Goal: Book appointment/travel/reservation

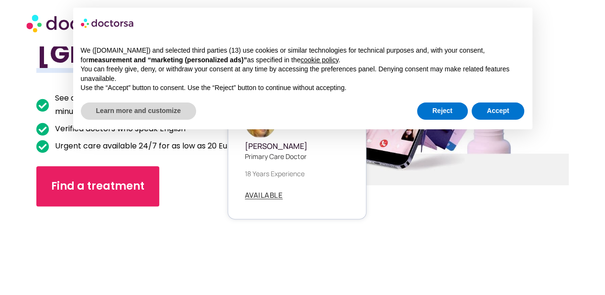
scroll to position [144, 0]
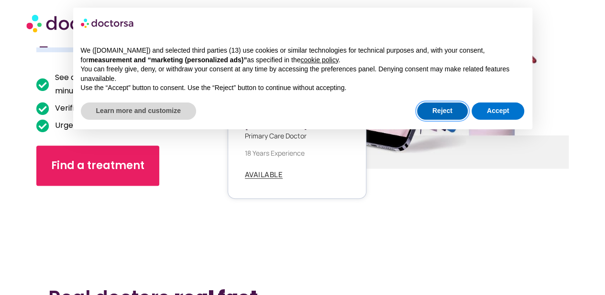
click at [434, 116] on button "Reject" at bounding box center [442, 110] width 51 height 17
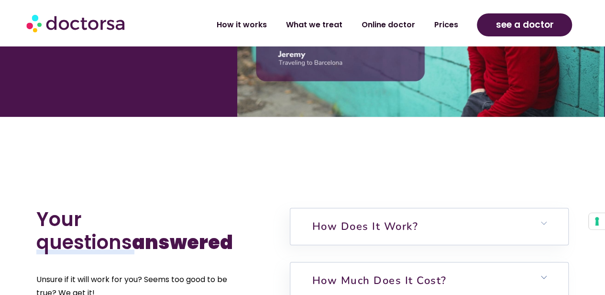
scroll to position [1914, 0]
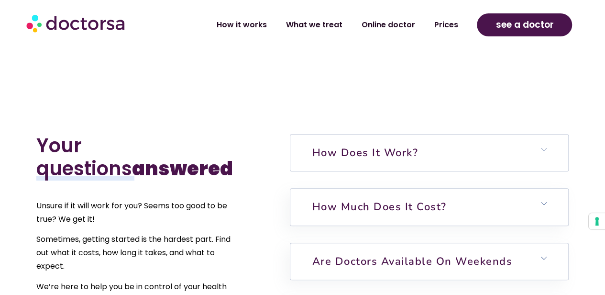
click at [433, 142] on h6 "How does it work?" at bounding box center [429, 152] width 278 height 36
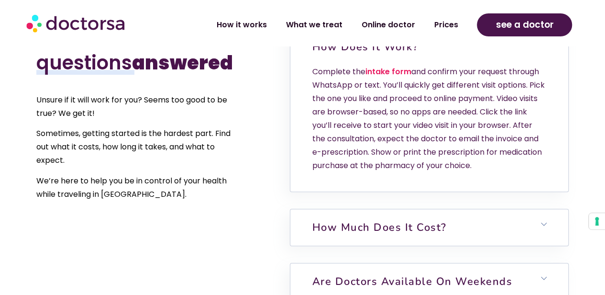
scroll to position [2105, 0]
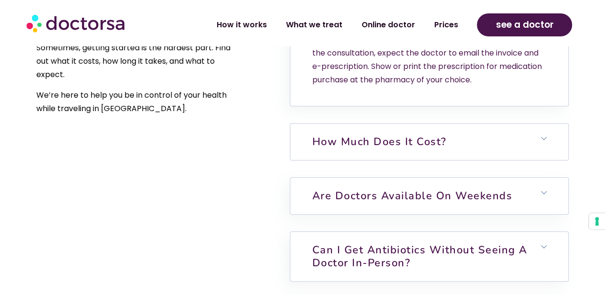
click at [541, 123] on h6 "How much does it cost?" at bounding box center [429, 141] width 278 height 36
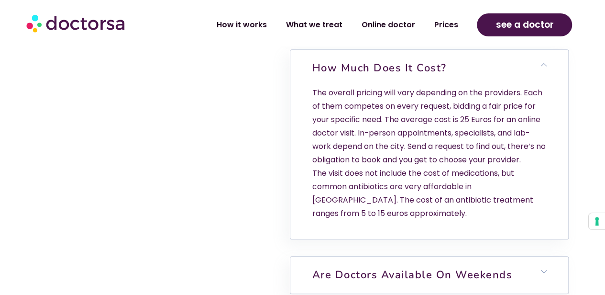
scroll to position [2297, 0]
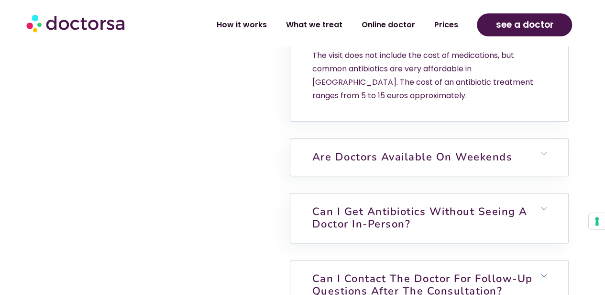
click at [518, 267] on h6 "Can I contact the doctor for follow-up questions after the consultation?" at bounding box center [429, 284] width 278 height 49
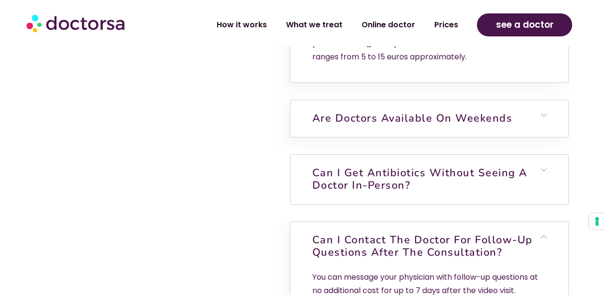
scroll to position [2344, 0]
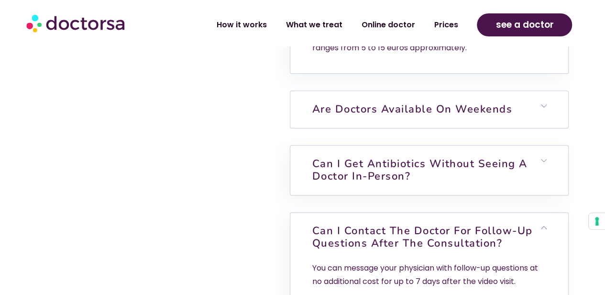
click at [465, 91] on h6 "Are doctors available on weekends" at bounding box center [429, 109] width 278 height 36
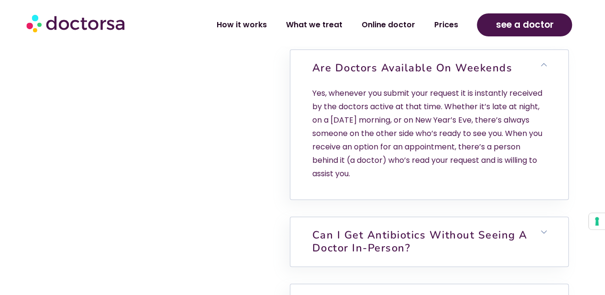
scroll to position [2440, 0]
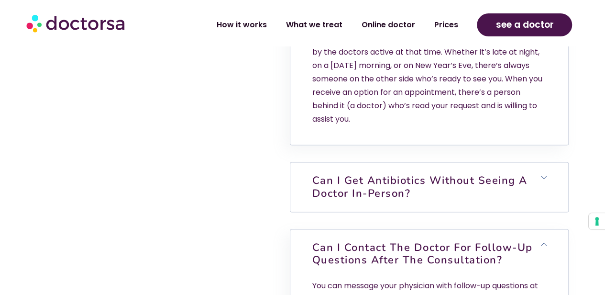
click at [428, 168] on h6 "Can I get antibiotics without seeing a doctor in-person?" at bounding box center [429, 186] width 278 height 49
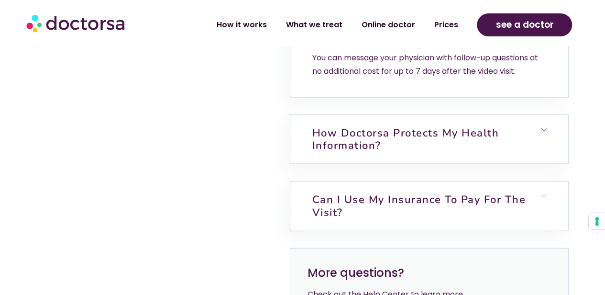
scroll to position [2823, 0]
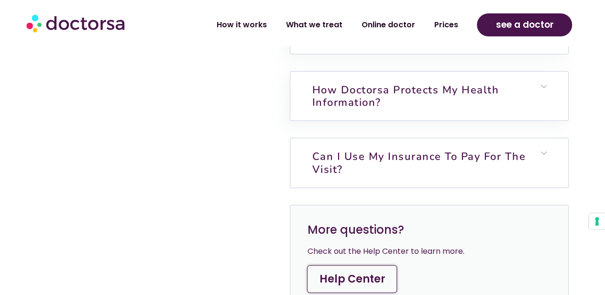
click at [451, 149] on link "Can I use my insurance to pay for the visit?" at bounding box center [419, 162] width 214 height 27
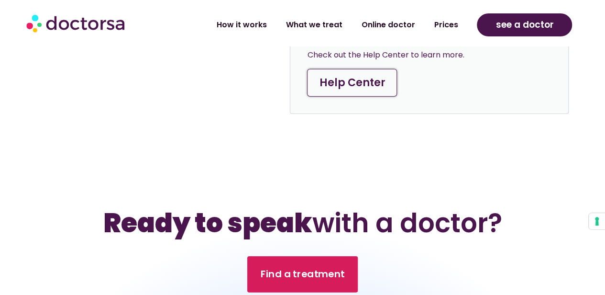
scroll to position [3301, 0]
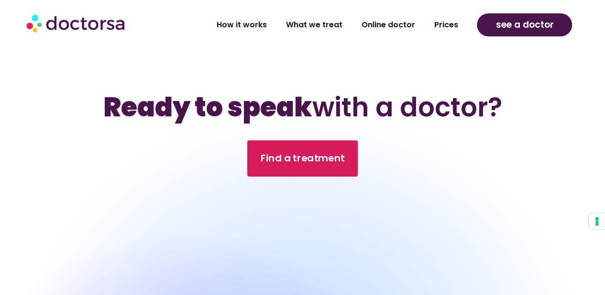
click at [302, 151] on span "Find a treatment" at bounding box center [303, 158] width 84 height 14
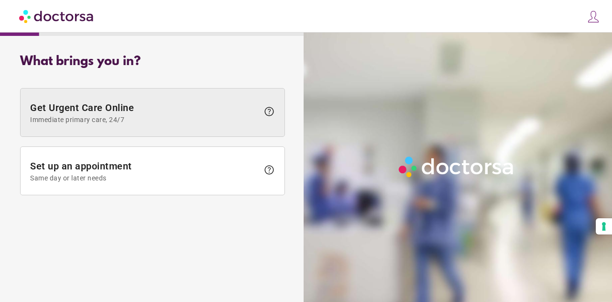
click at [269, 110] on span "help" at bounding box center [269, 111] width 11 height 11
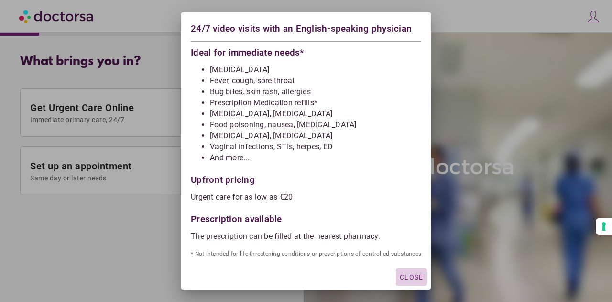
click at [407, 276] on span "Close" at bounding box center [411, 277] width 23 height 8
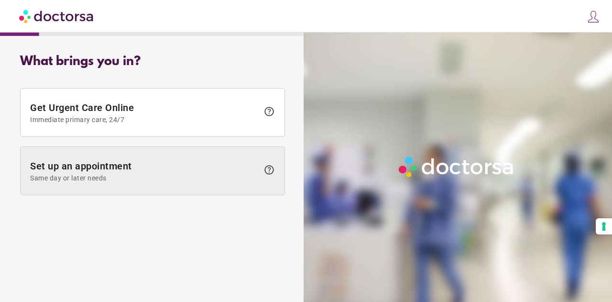
click at [266, 167] on span "help" at bounding box center [269, 169] width 11 height 11
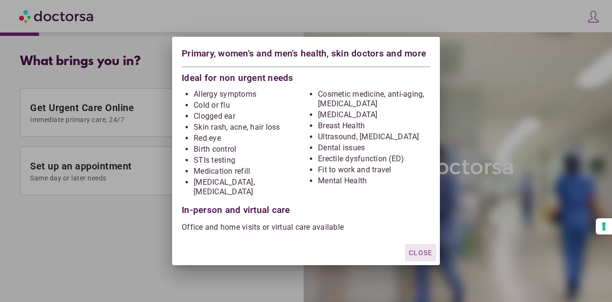
click at [417, 249] on span "Close" at bounding box center [420, 253] width 23 height 8
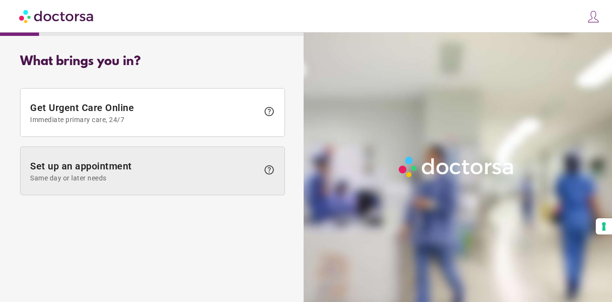
click at [139, 177] on span "Same day or later needs" at bounding box center [144, 178] width 229 height 8
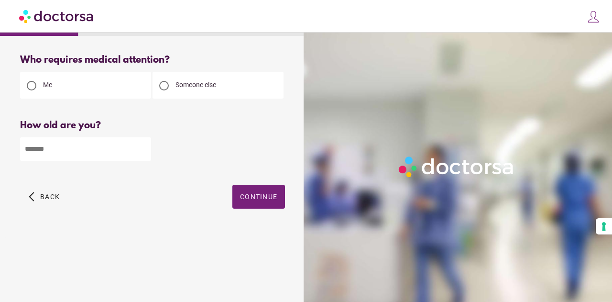
click at [35, 155] on input "number" at bounding box center [85, 148] width 131 height 23
click at [52, 152] on input "number" at bounding box center [85, 148] width 131 height 23
click at [46, 200] on span "Back" at bounding box center [50, 197] width 20 height 8
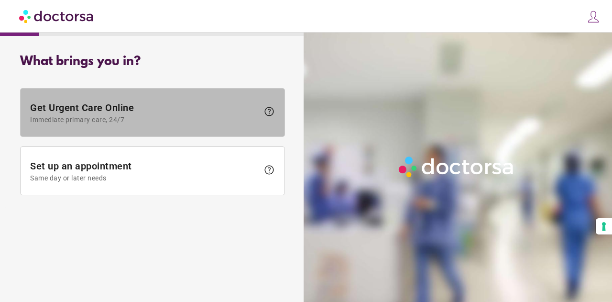
click at [157, 118] on span "Immediate primary care, 24/7" at bounding box center [144, 120] width 229 height 8
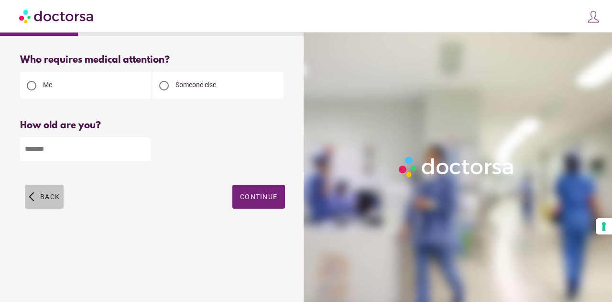
click at [31, 195] on span "button" at bounding box center [44, 197] width 39 height 24
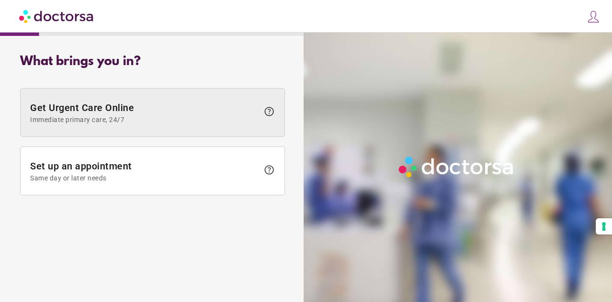
click at [137, 117] on span "Immediate primary care, 24/7" at bounding box center [144, 120] width 229 height 8
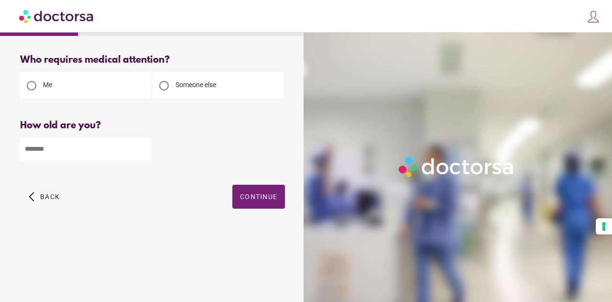
click at [63, 149] on input "number" at bounding box center [85, 148] width 131 height 23
type input "**"
click at [267, 195] on span "Continue" at bounding box center [258, 197] width 37 height 8
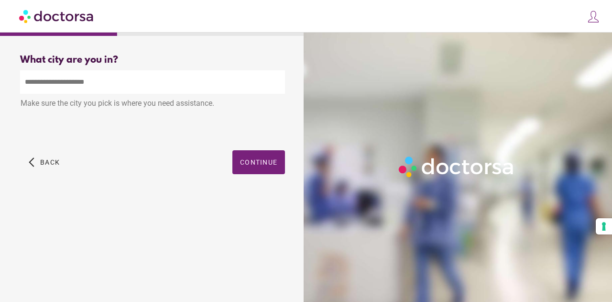
click at [89, 83] on input "text" at bounding box center [152, 81] width 265 height 23
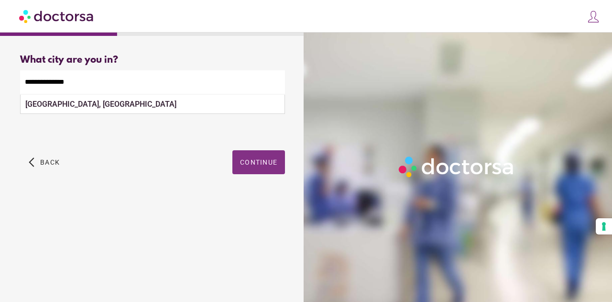
type input "**********"
click at [261, 166] on span "Continue" at bounding box center [258, 162] width 37 height 8
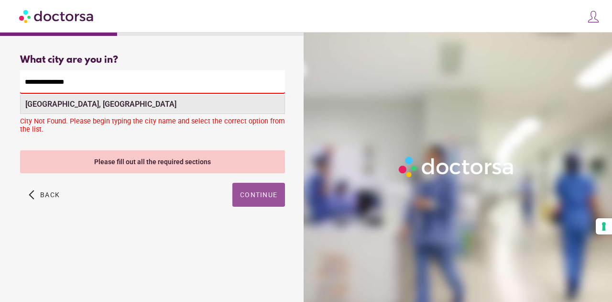
click at [93, 97] on div "Athens, Greece" at bounding box center [153, 104] width 264 height 19
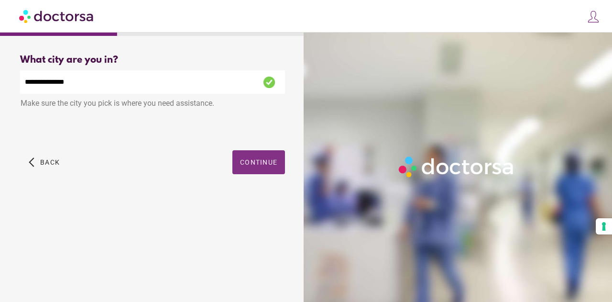
click at [263, 162] on span "Continue" at bounding box center [258, 162] width 37 height 8
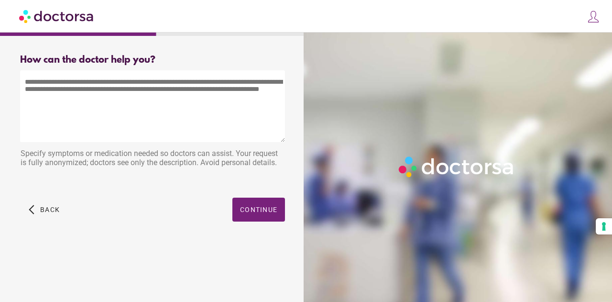
click at [92, 101] on textarea at bounding box center [152, 106] width 265 height 72
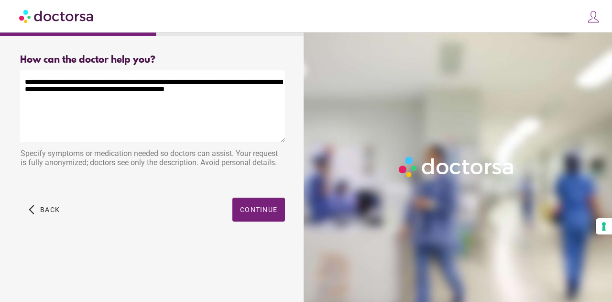
click at [208, 95] on textarea "**********" at bounding box center [152, 106] width 265 height 72
drag, startPoint x: 234, startPoint y: 81, endPoint x: 243, endPoint y: 92, distance: 14.0
click at [243, 92] on textarea "**********" at bounding box center [152, 106] width 265 height 72
click at [167, 103] on textarea "**********" at bounding box center [152, 106] width 265 height 72
click at [114, 84] on textarea "**********" at bounding box center [152, 106] width 265 height 72
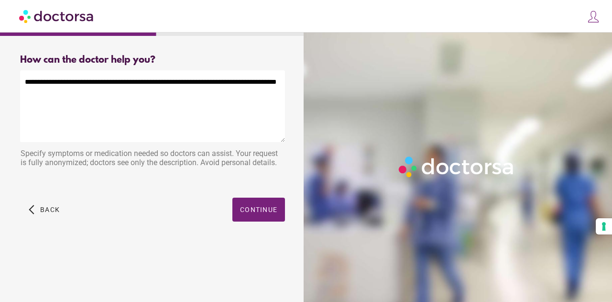
drag, startPoint x: 168, startPoint y: 94, endPoint x: 187, endPoint y: 93, distance: 19.2
click at [168, 94] on textarea "**********" at bounding box center [152, 106] width 265 height 72
drag, startPoint x: 279, startPoint y: 84, endPoint x: 290, endPoint y: 89, distance: 12.0
click at [279, 84] on textarea "**********" at bounding box center [152, 106] width 265 height 72
drag, startPoint x: 133, startPoint y: 92, endPoint x: 171, endPoint y: 92, distance: 37.8
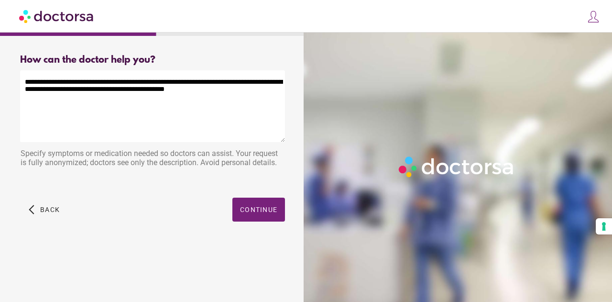
click at [171, 92] on textarea "**********" at bounding box center [152, 106] width 265 height 72
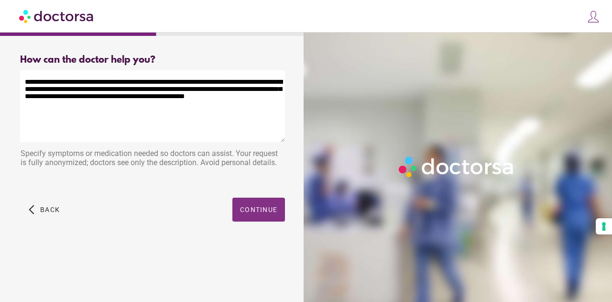
type textarea "**********"
click at [254, 209] on span "Continue" at bounding box center [258, 210] width 37 height 8
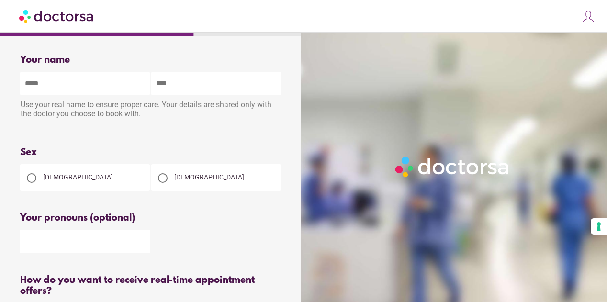
click at [82, 88] on input "text" at bounding box center [85, 83] width 130 height 23
type input "****"
type input "*******"
type input "**********"
click at [47, 180] on span "[DEMOGRAPHIC_DATA]" at bounding box center [78, 177] width 70 height 8
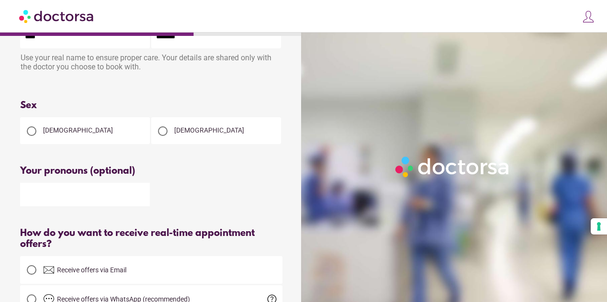
scroll to position [48, 0]
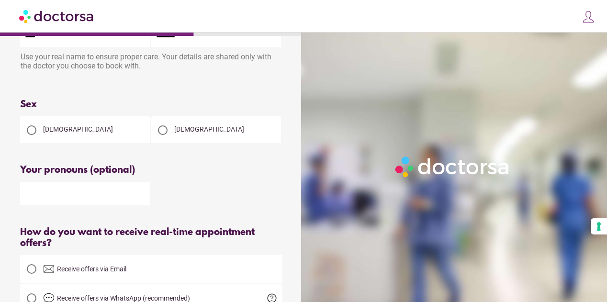
click at [65, 196] on input "text" at bounding box center [85, 193] width 130 height 23
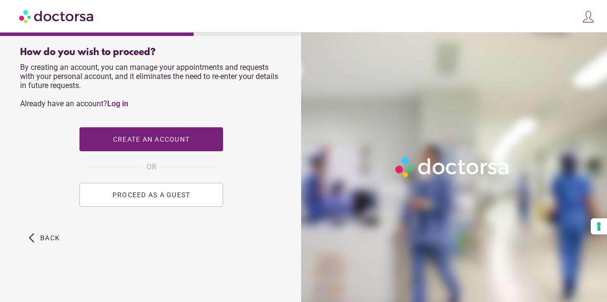
scroll to position [438, 0]
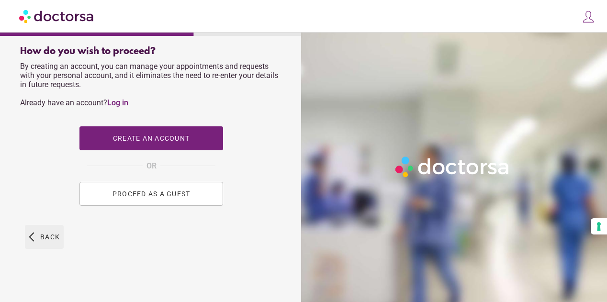
click at [42, 232] on span "button" at bounding box center [44, 237] width 39 height 24
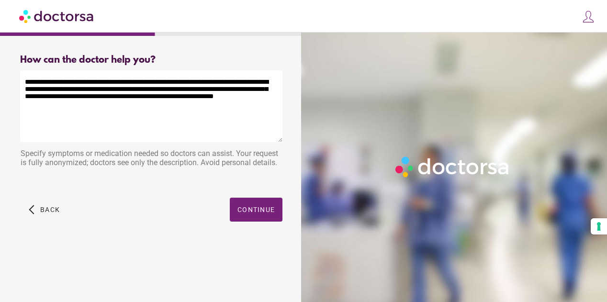
scroll to position [0, 0]
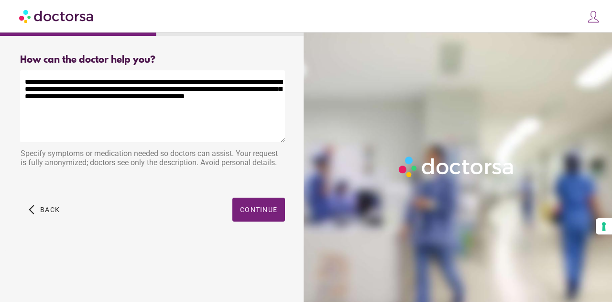
drag, startPoint x: 189, startPoint y: 108, endPoint x: 62, endPoint y: 83, distance: 128.7
click at [19, 82] on div "**********" at bounding box center [153, 149] width 296 height 204
click at [44, 206] on span "Back" at bounding box center [50, 210] width 20 height 8
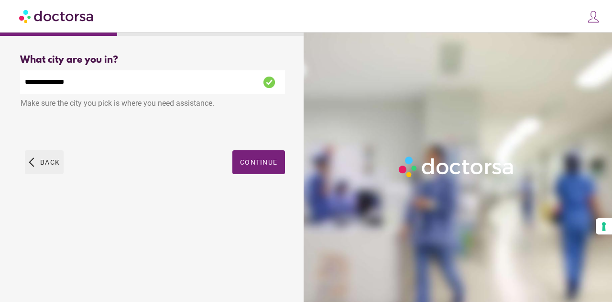
click at [51, 164] on span "Back" at bounding box center [50, 162] width 20 height 8
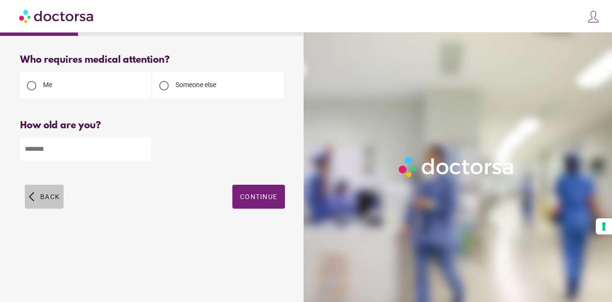
click at [45, 197] on span "Back" at bounding box center [50, 197] width 20 height 8
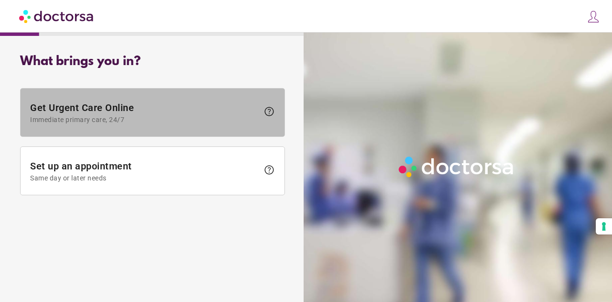
click at [119, 113] on span "Get Urgent Care Online Immediate primary care, 24/7" at bounding box center [144, 113] width 229 height 22
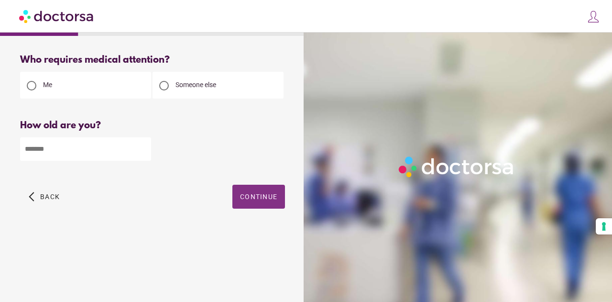
click at [257, 197] on span "Continue" at bounding box center [258, 197] width 37 height 8
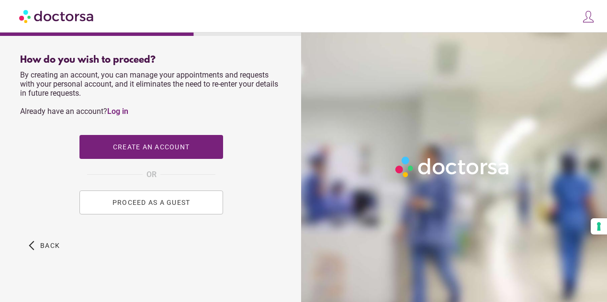
scroll to position [431, 0]
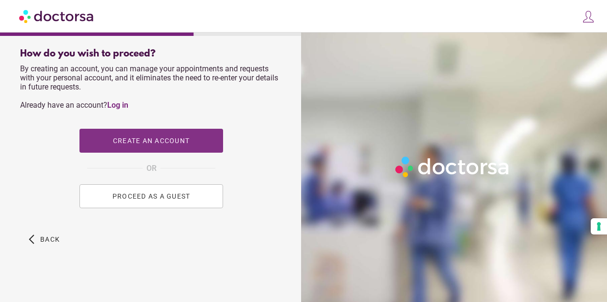
click at [164, 144] on span "Create an account" at bounding box center [151, 141] width 77 height 8
type input "**********"
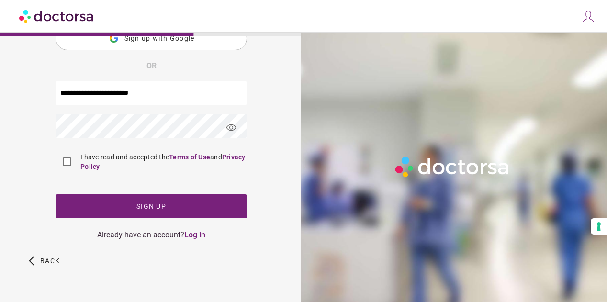
scroll to position [0, 0]
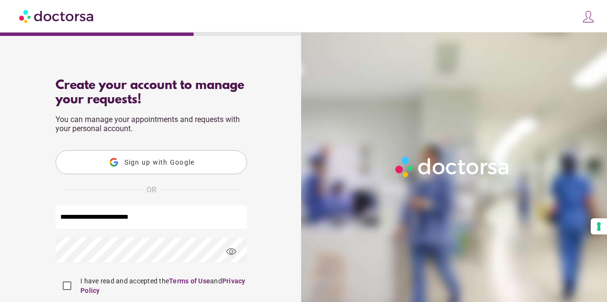
click at [167, 159] on span "Sign up with Google" at bounding box center [159, 162] width 70 height 8
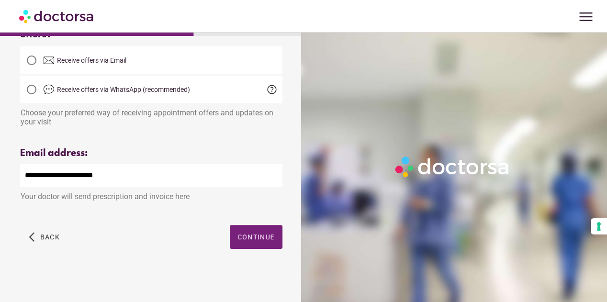
scroll to position [261, 0]
click at [251, 236] on span "Continue" at bounding box center [255, 237] width 37 height 8
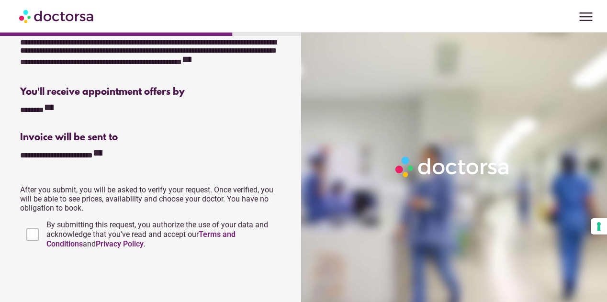
scroll to position [239, 0]
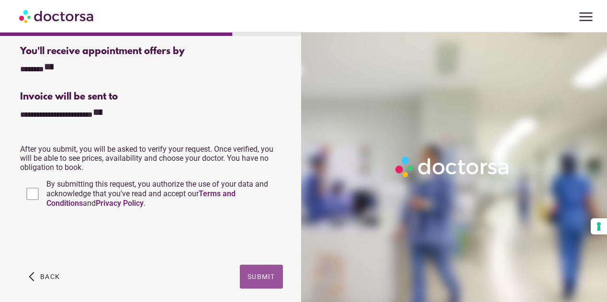
click at [259, 275] on span "Submit" at bounding box center [261, 277] width 28 height 8
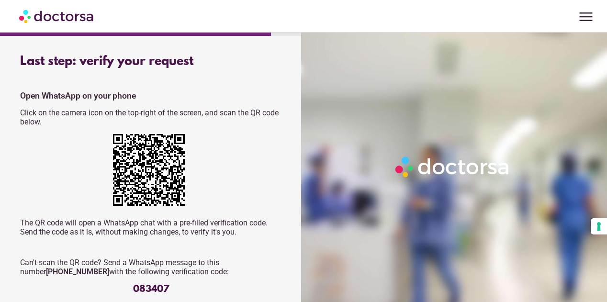
click at [191, 229] on p "The QR code will open a WhatsApp chat with a pre-filled verification code. Send…" at bounding box center [151, 227] width 262 height 18
